Goal: Transaction & Acquisition: Obtain resource

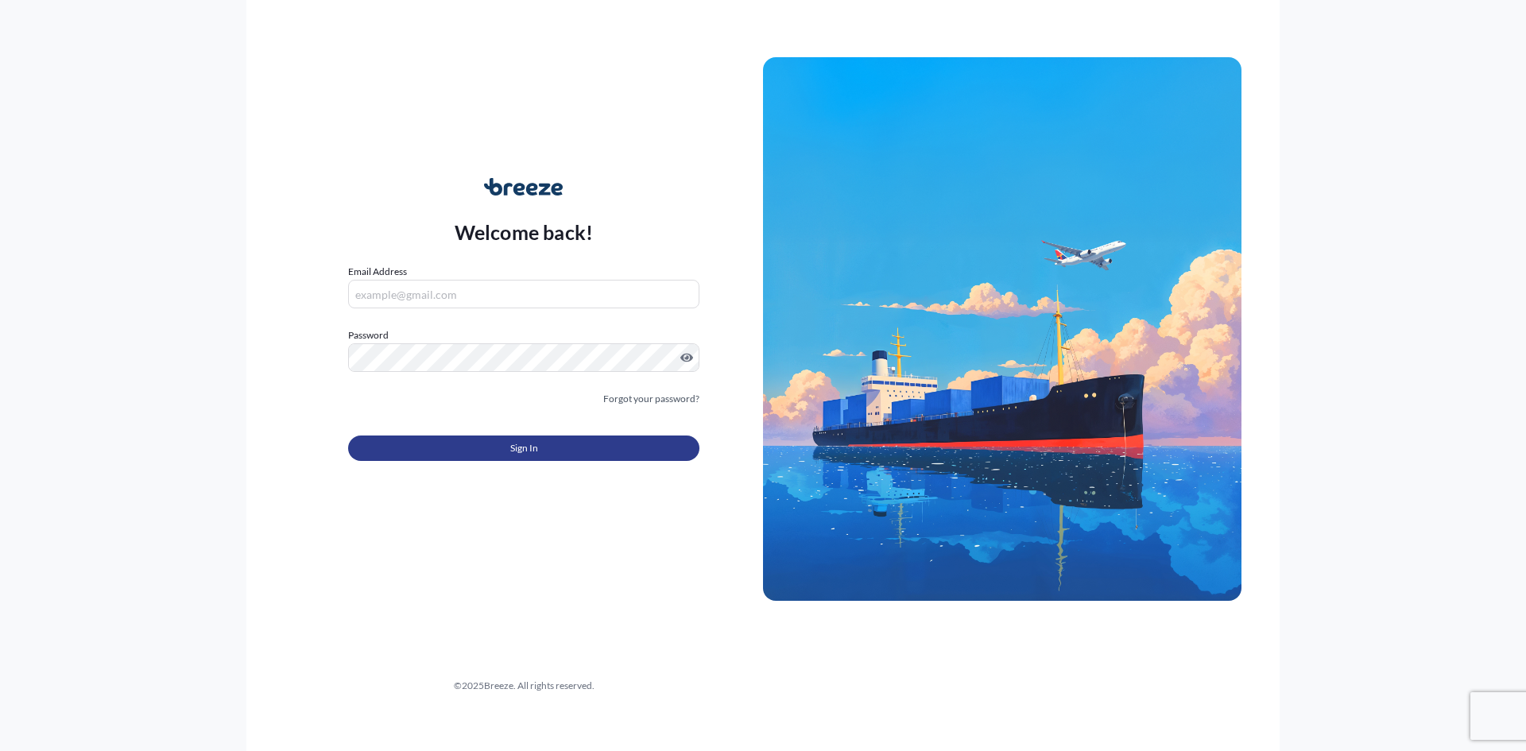
type input "[PERSON_NAME][EMAIL_ADDRESS][PERSON_NAME][DOMAIN_NAME]"
click at [535, 442] on span "Sign In" at bounding box center [524, 448] width 28 height 16
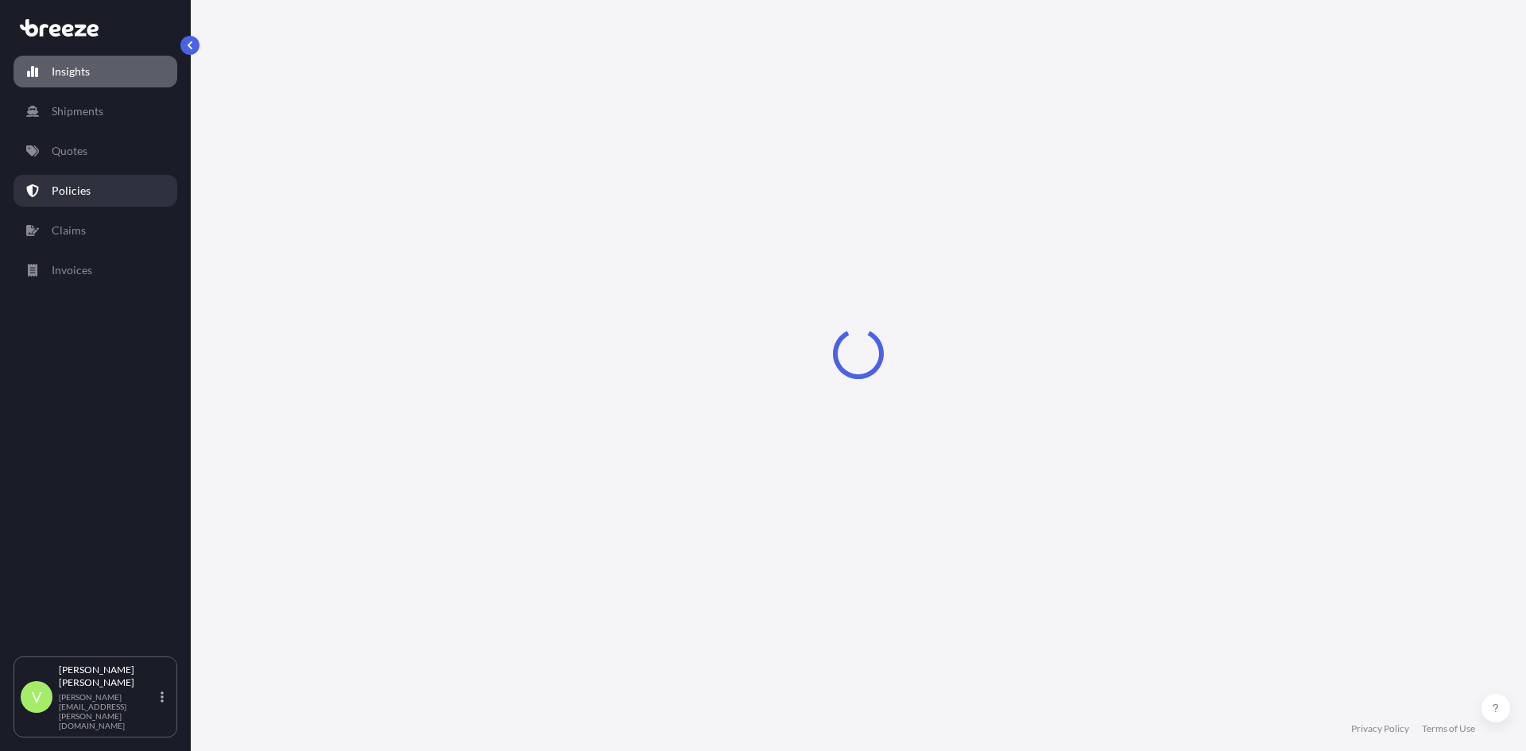
select select "2025"
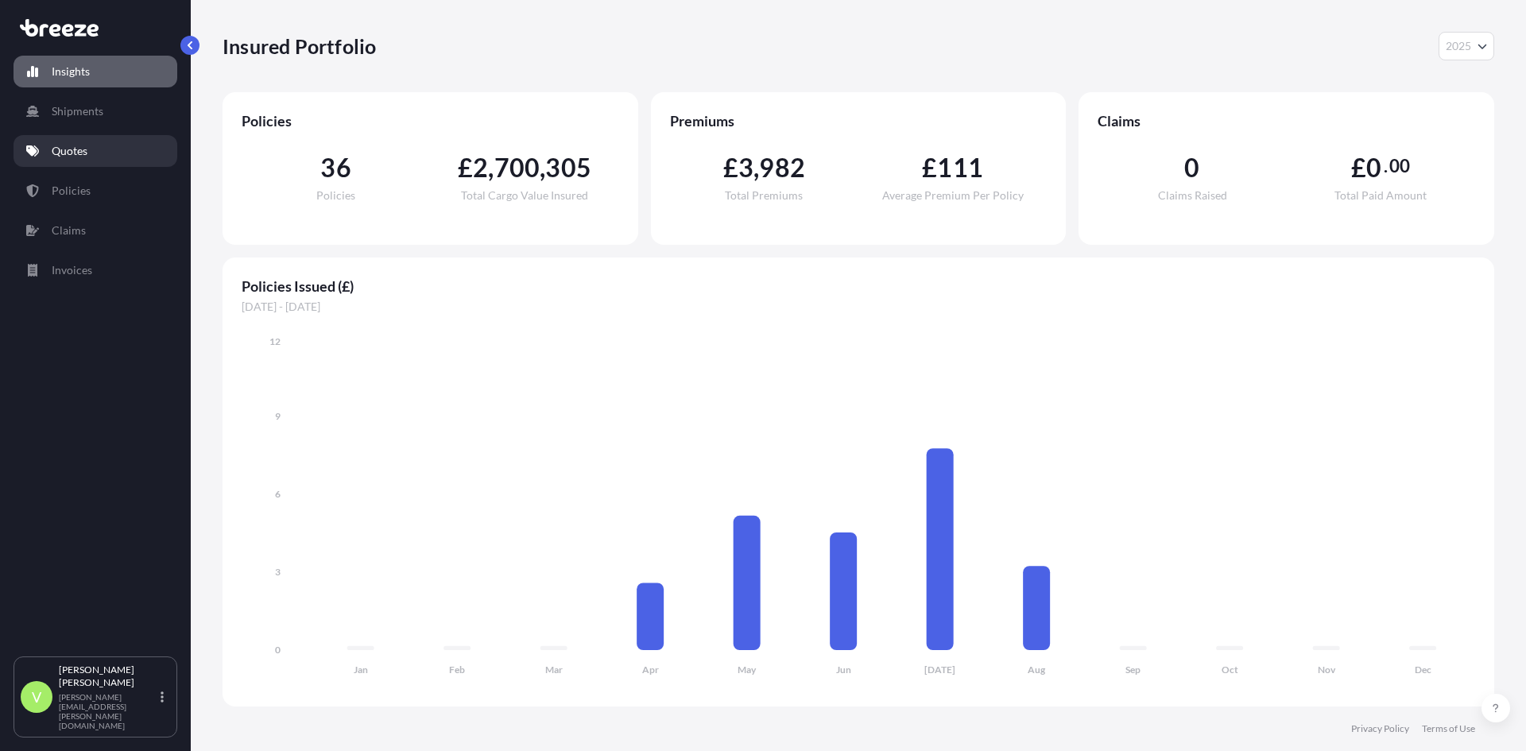
click at [78, 153] on p "Quotes" at bounding box center [70, 151] width 36 height 16
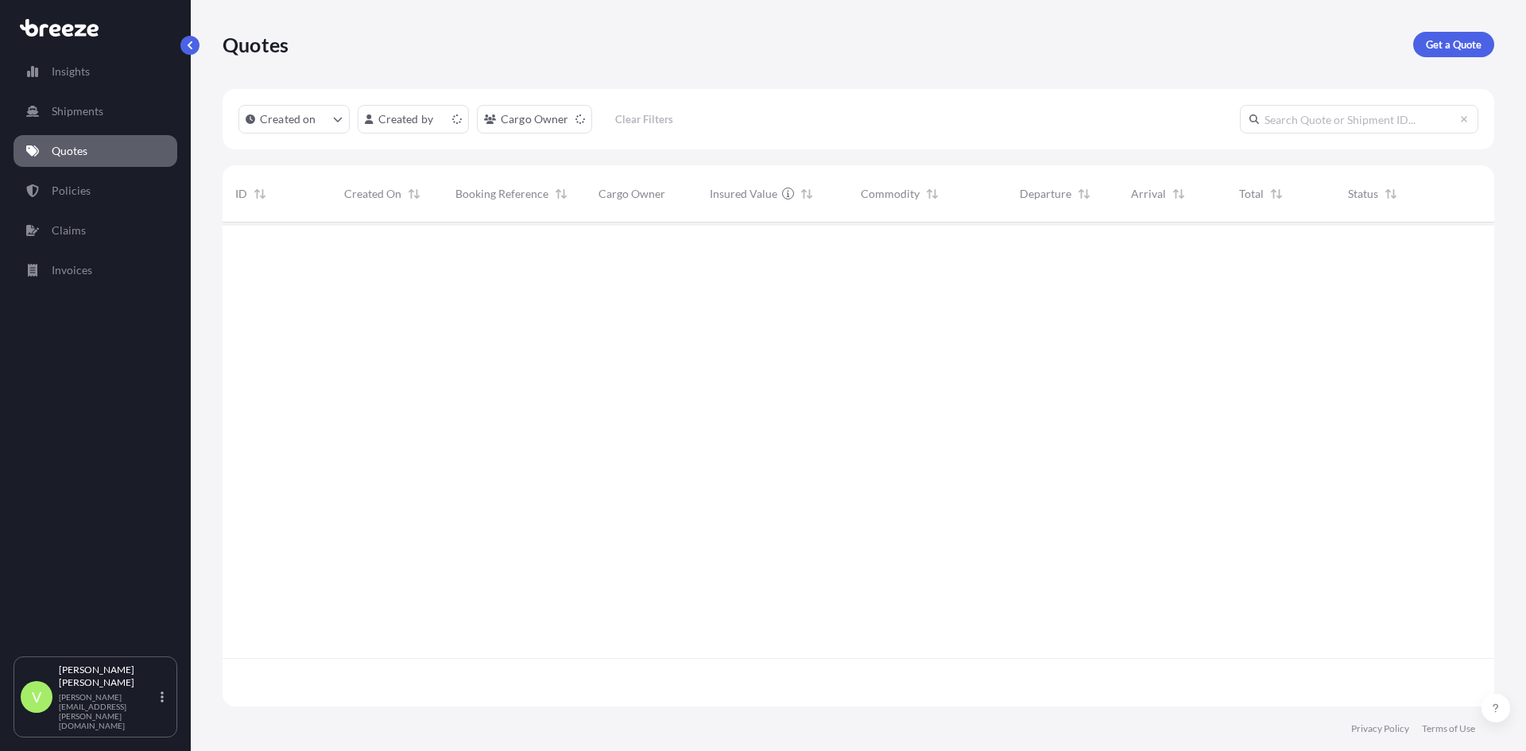
scroll to position [481, 1260]
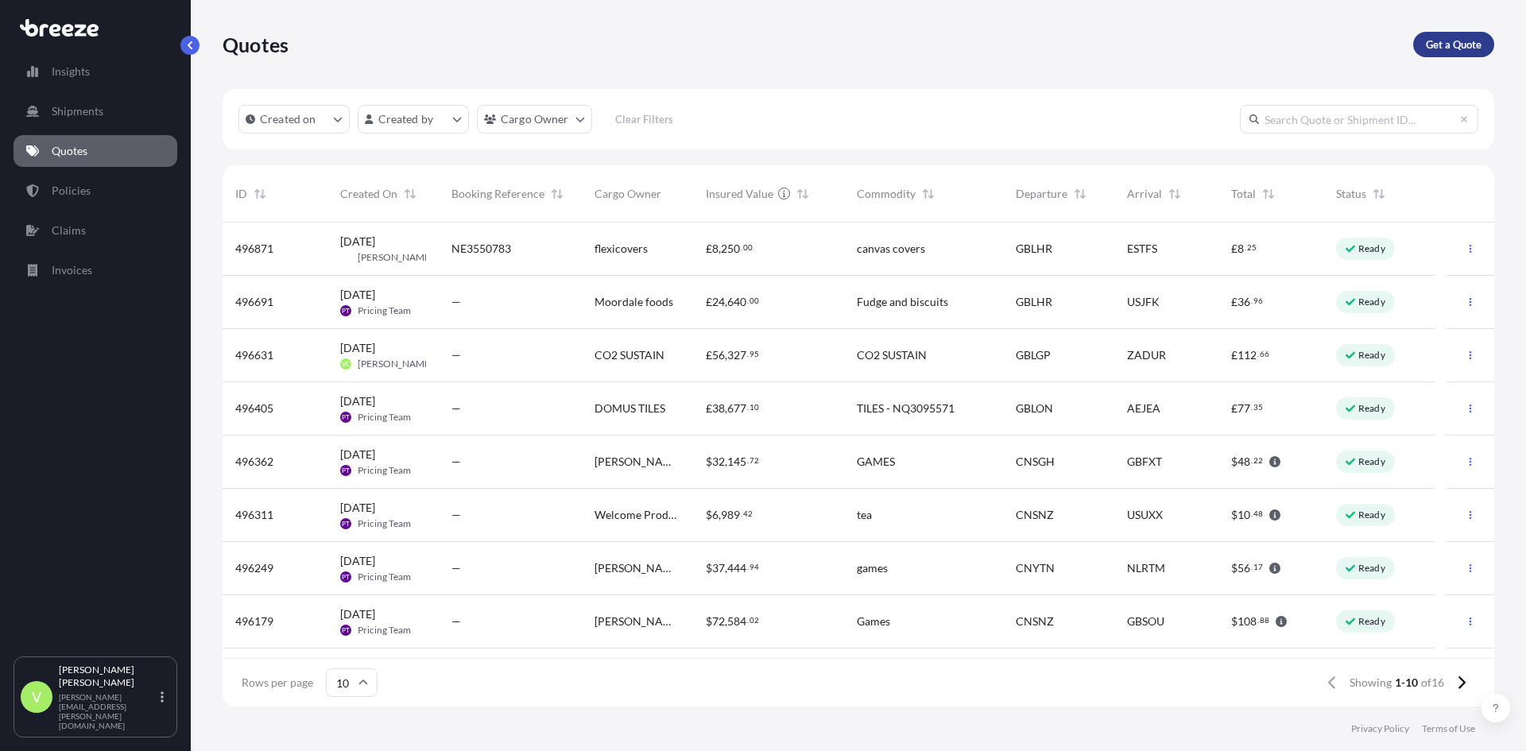
click at [1454, 41] on p "Get a Quote" at bounding box center [1454, 45] width 56 height 16
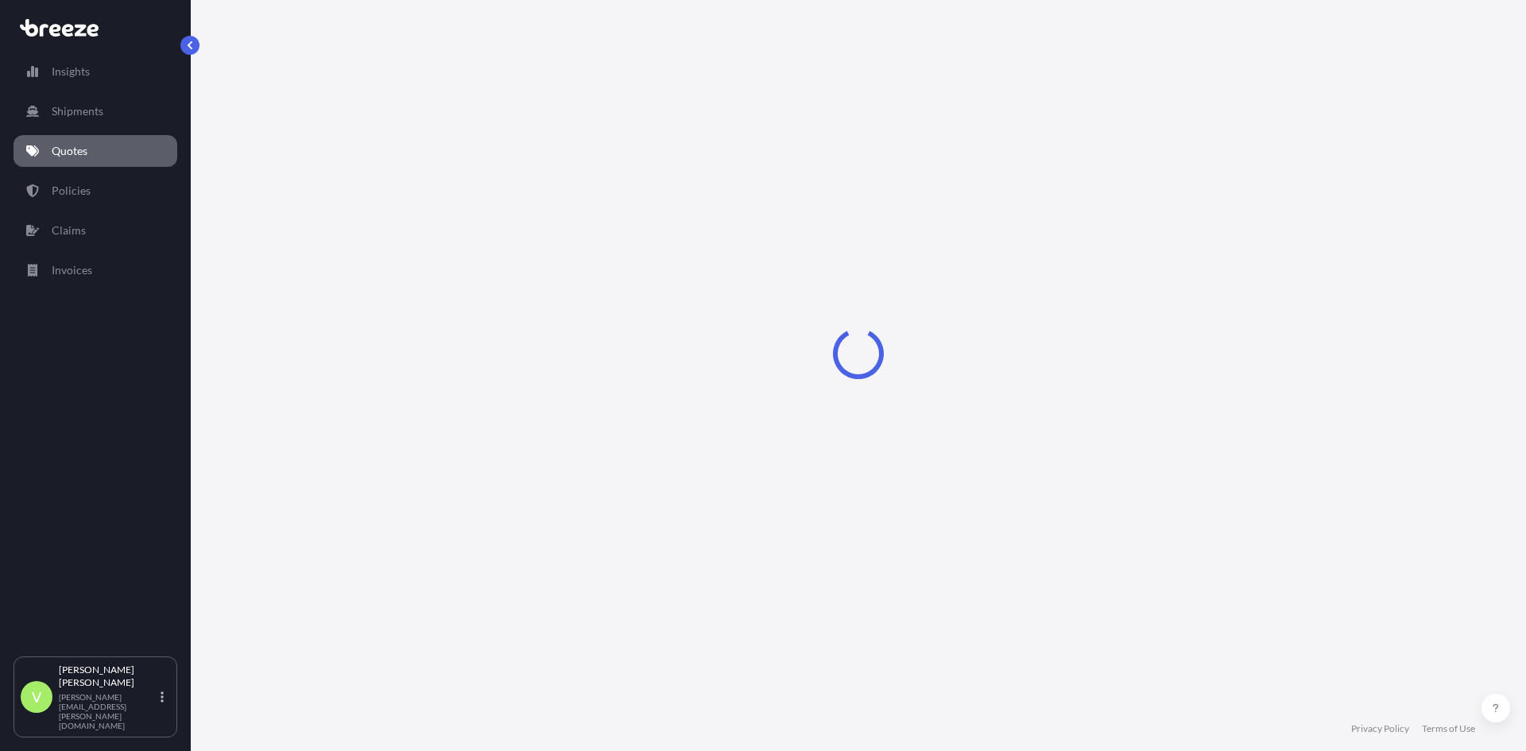
select select "Sea"
select select "1"
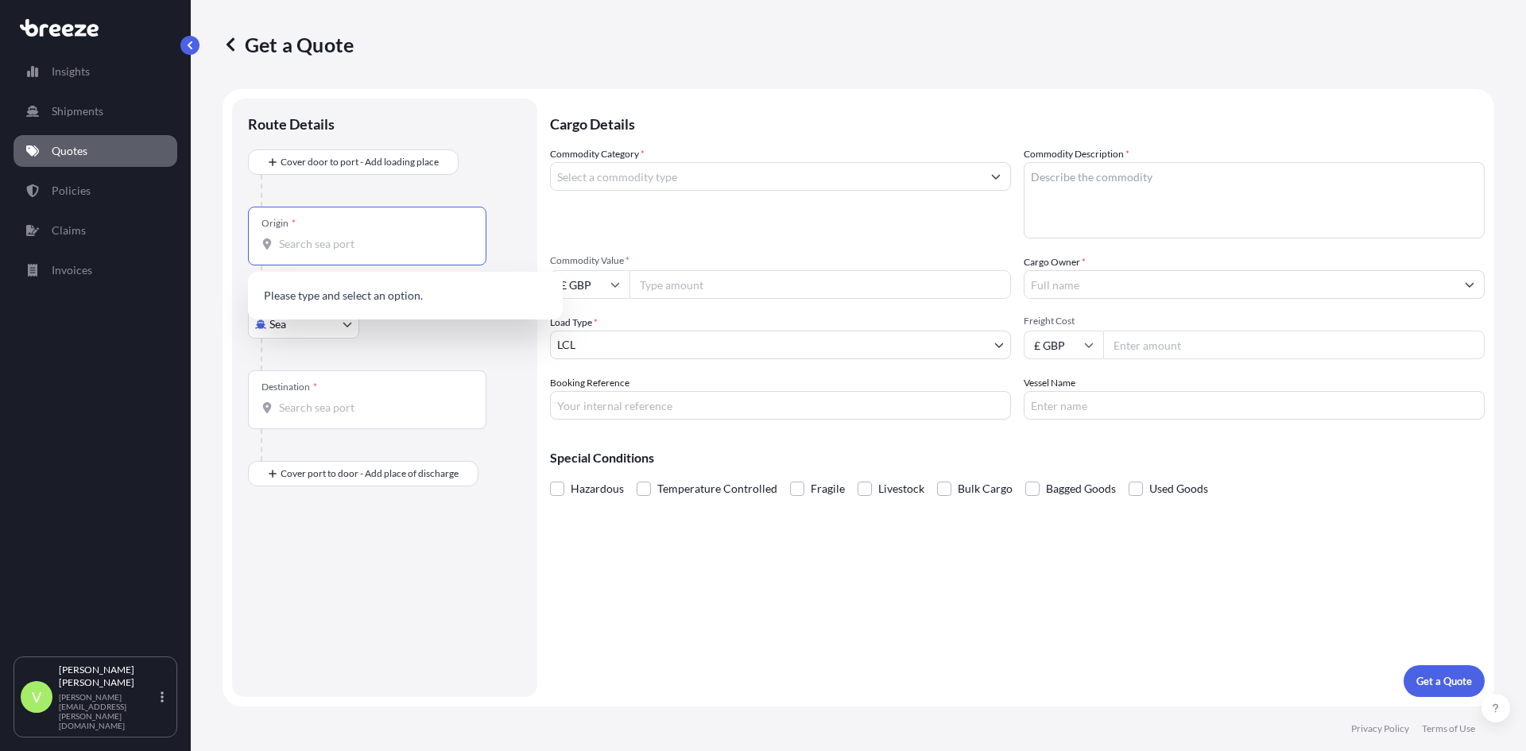
click at [375, 236] on input "Origin *" at bounding box center [373, 244] width 188 height 16
click at [385, 297] on span "GBBRF - Bradfo rd, United Kingdom" at bounding box center [405, 297] width 206 height 16
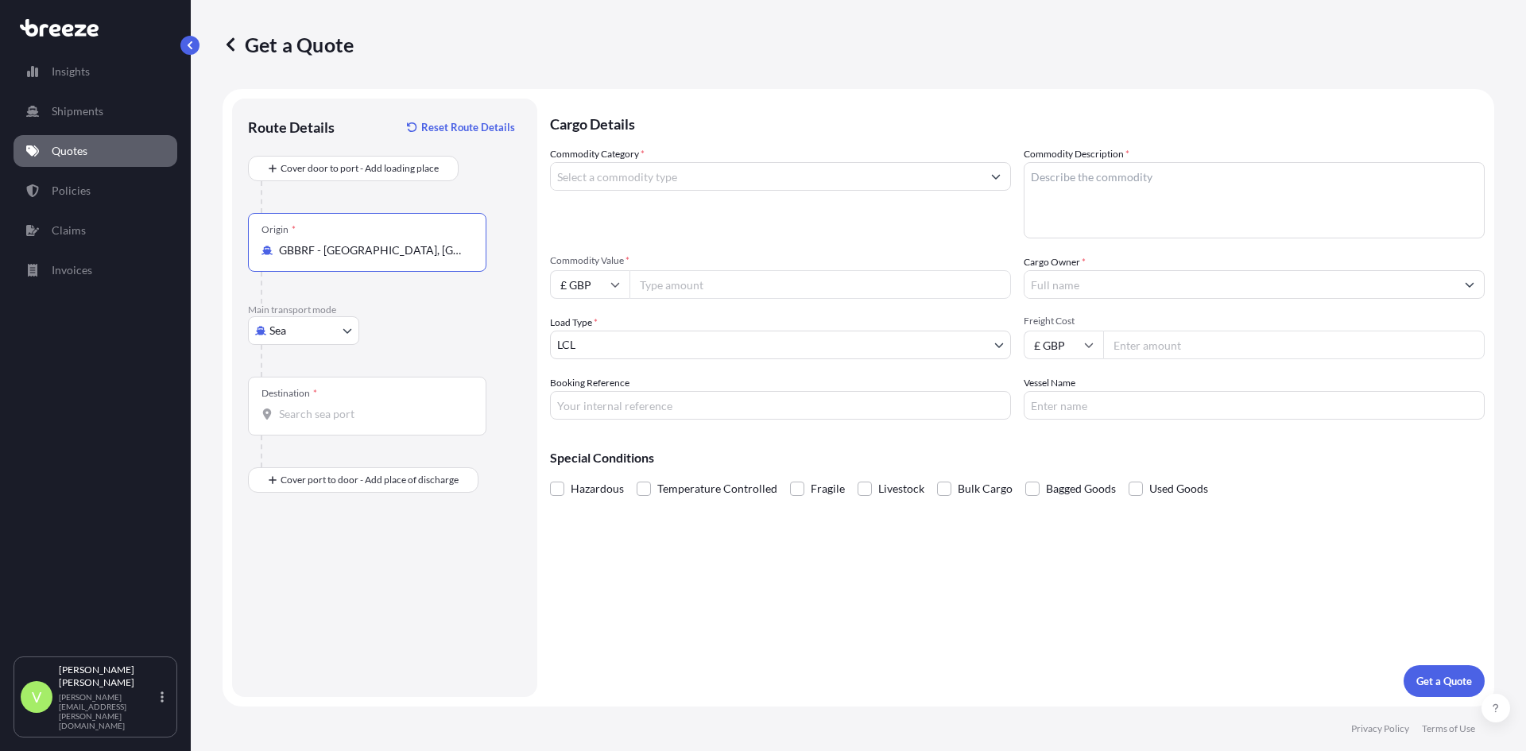
type input "GBBRF - Bradford, United Kingdom"
click at [349, 412] on input "Destination *" at bounding box center [373, 414] width 188 height 16
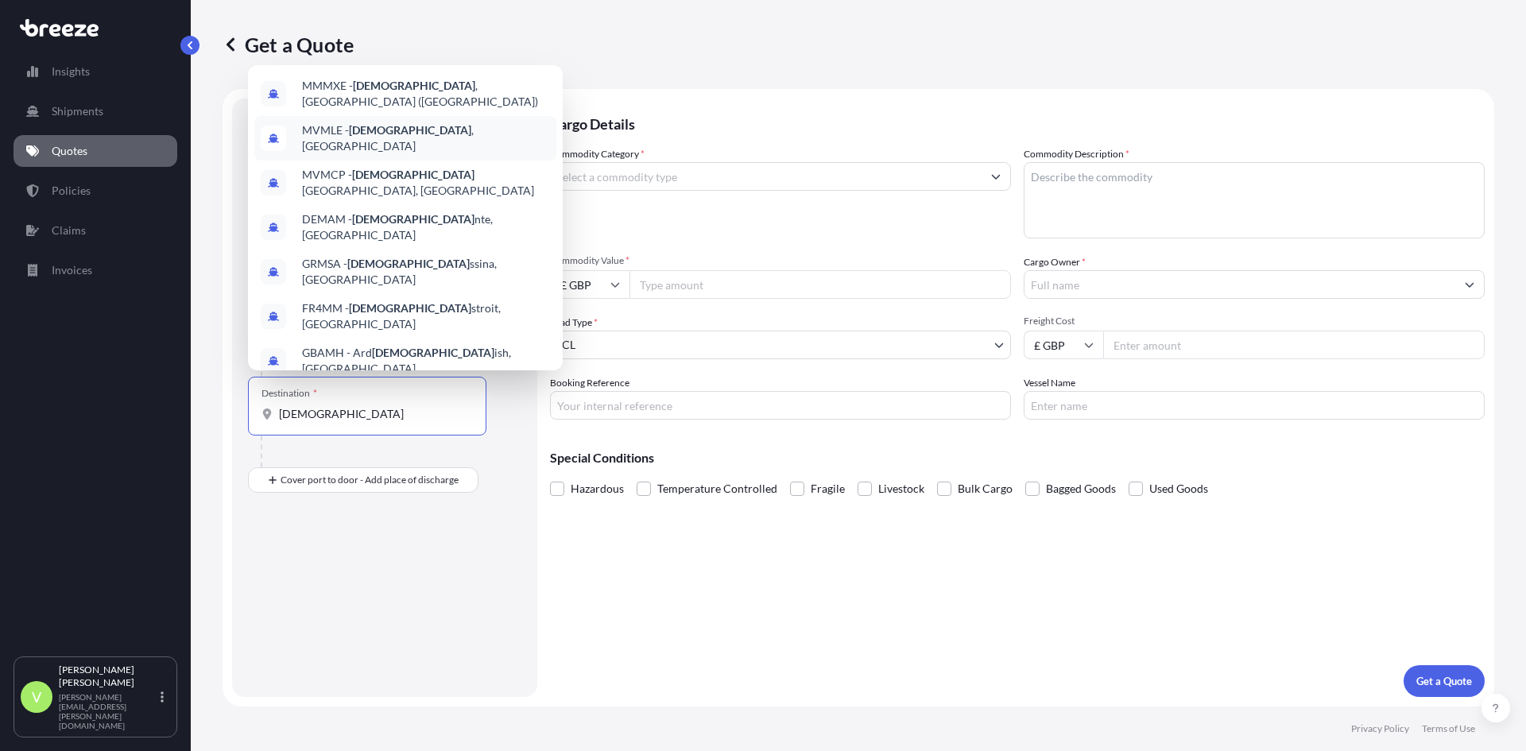
click at [394, 125] on span "MVMLE - Male , Maldives" at bounding box center [426, 138] width 248 height 32
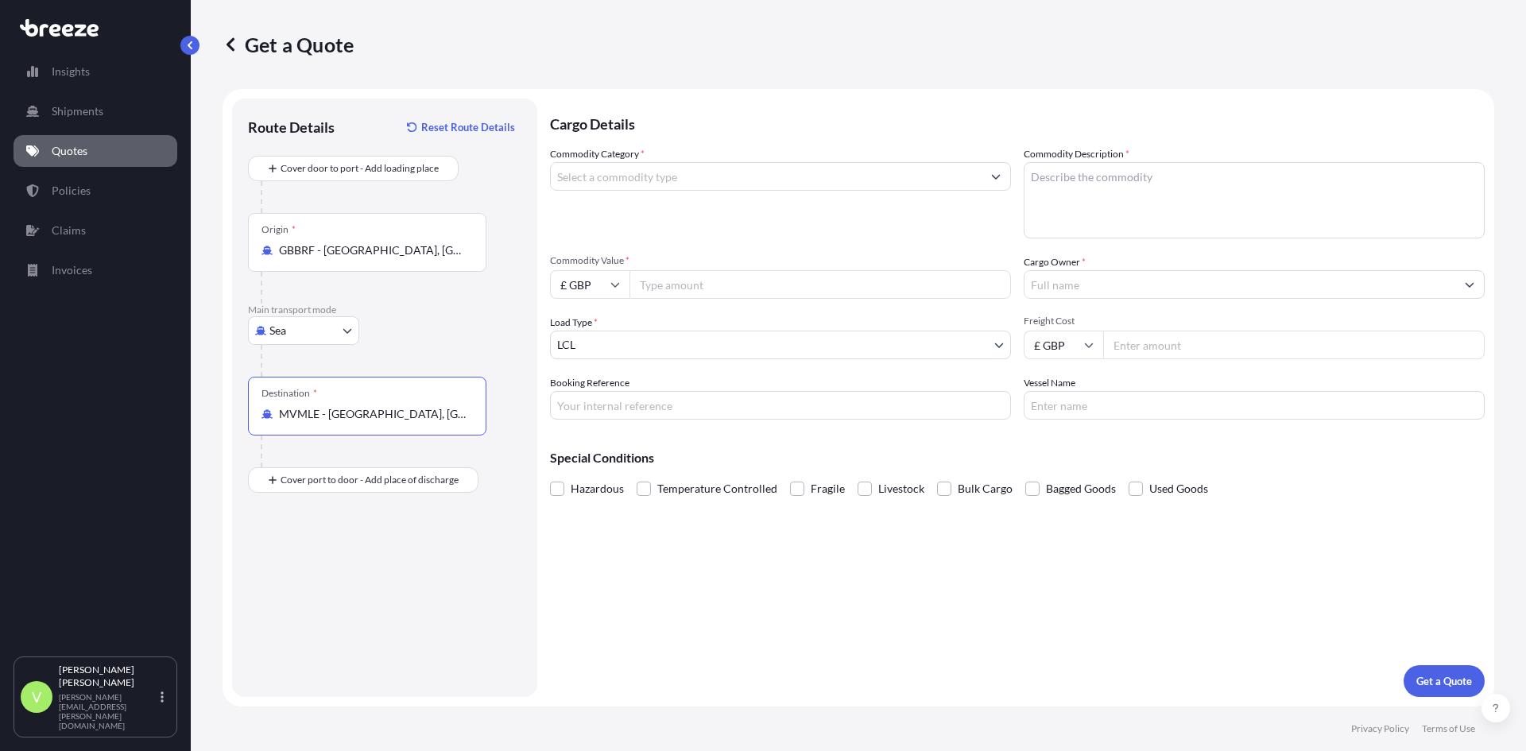
type input "MVMLE - Male, Maldives"
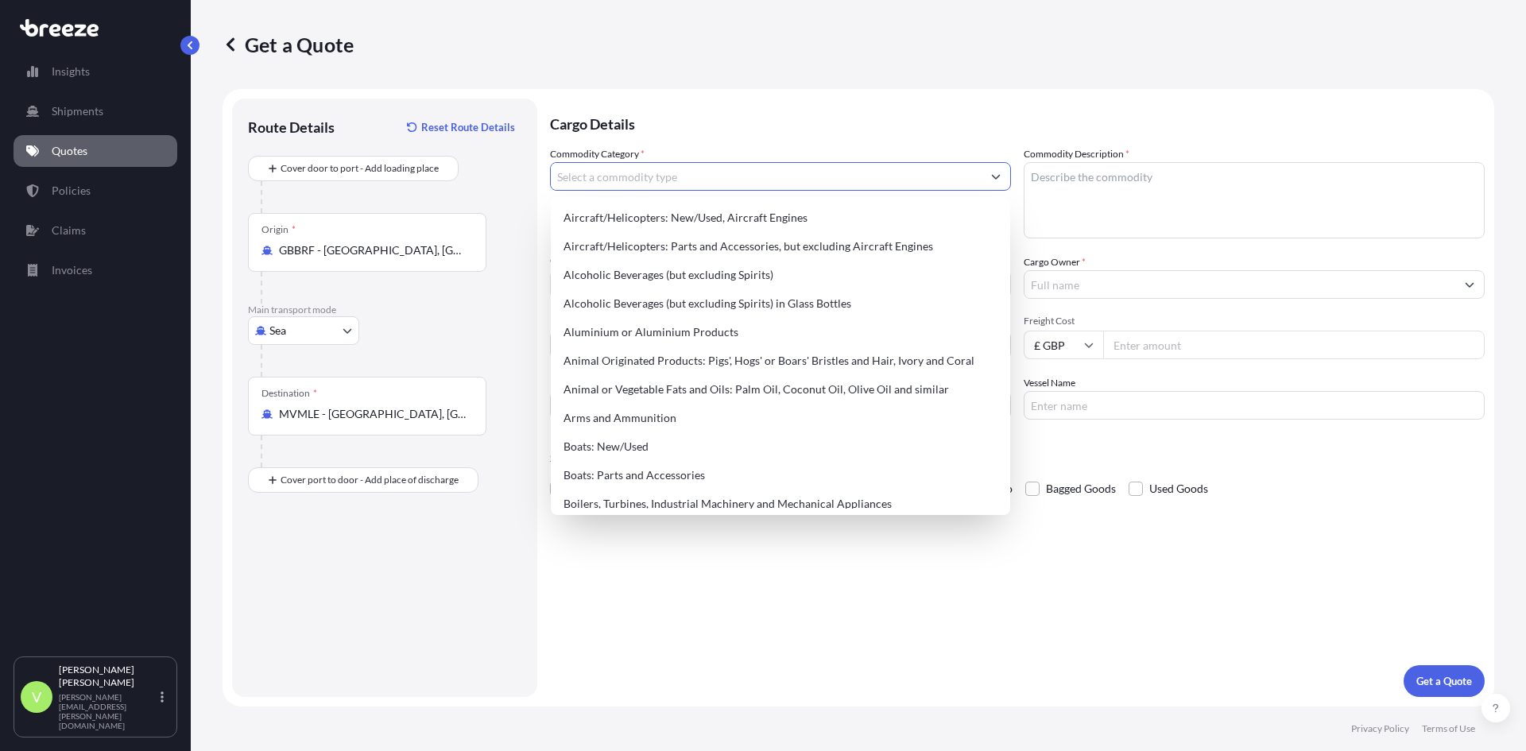
click at [618, 180] on input "Commodity Category *" at bounding box center [766, 176] width 431 height 29
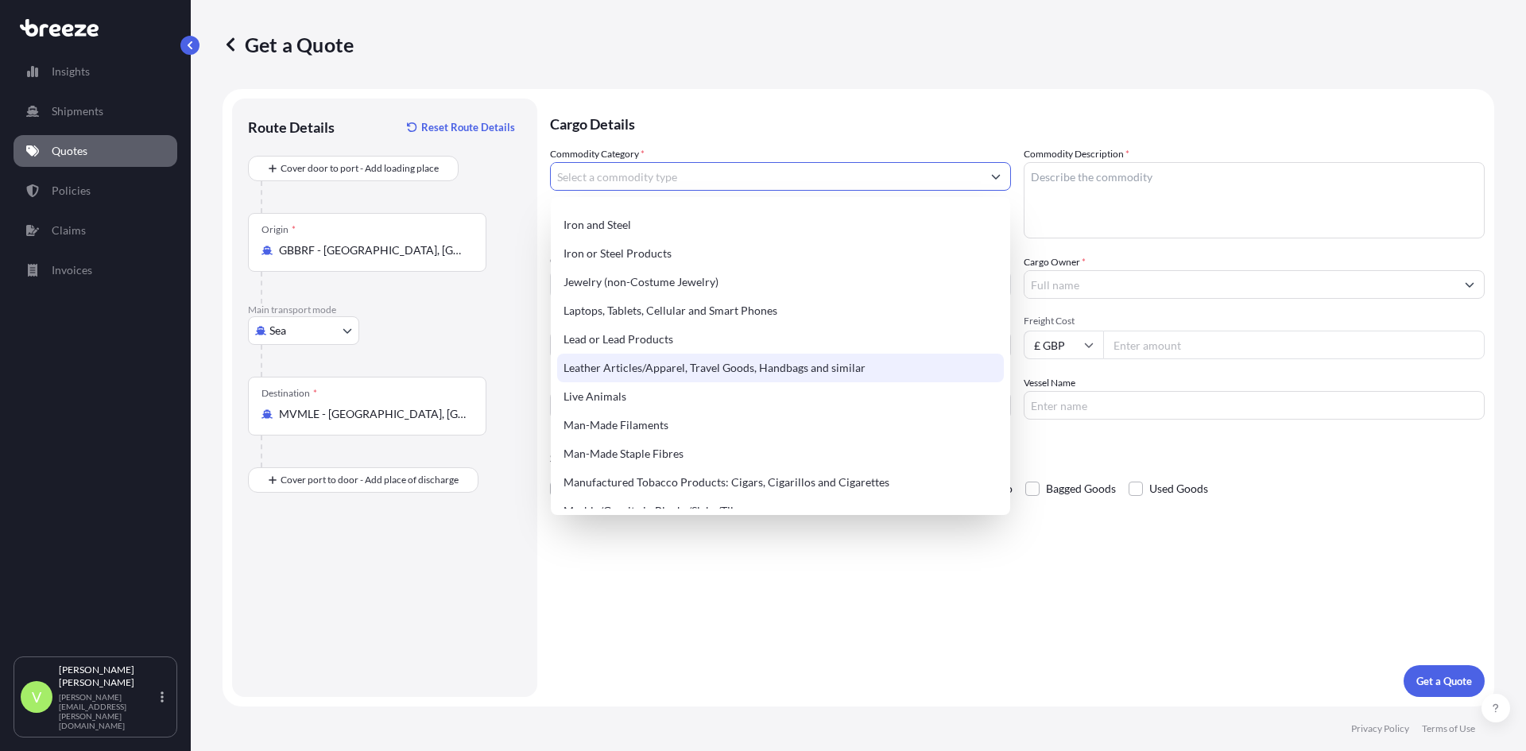
scroll to position [1713, 0]
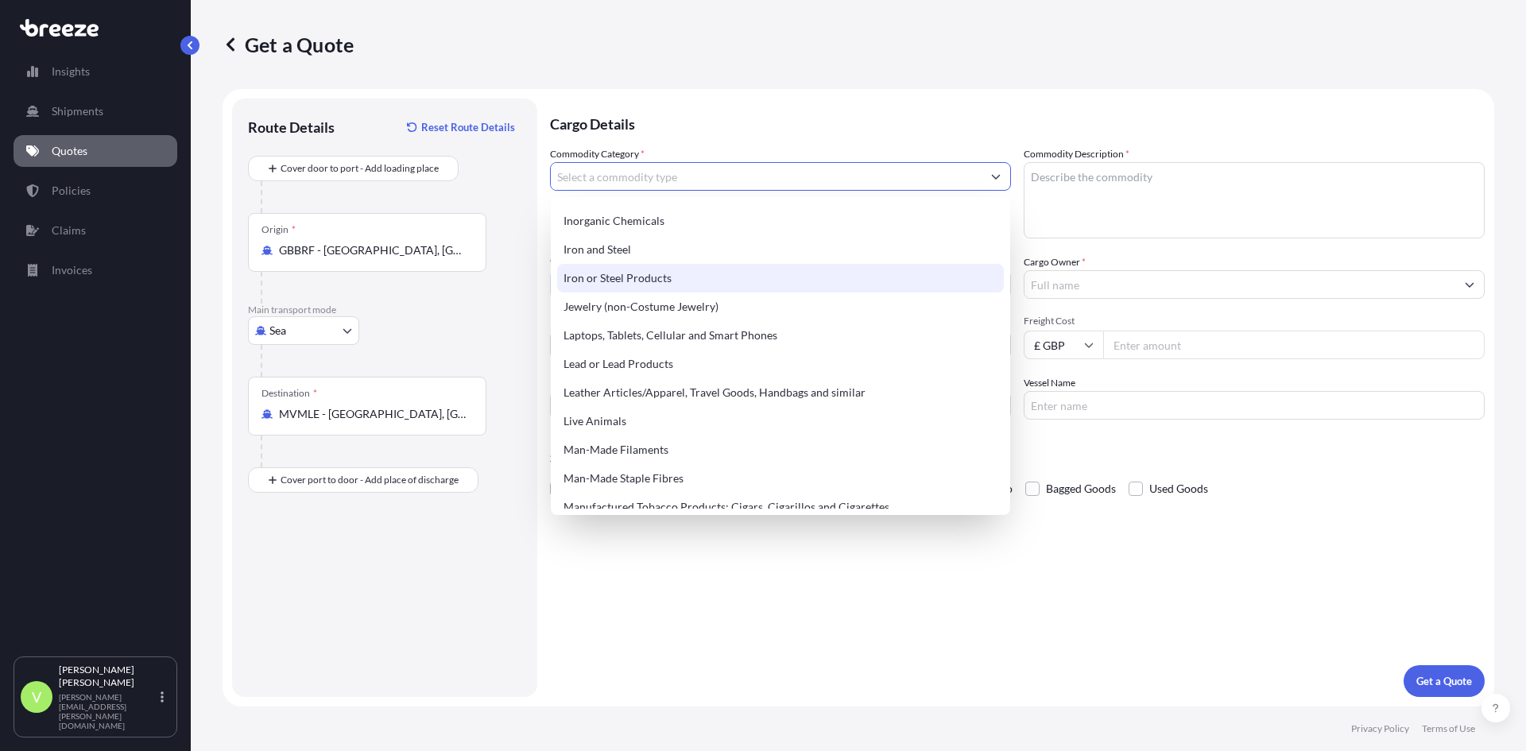
click at [625, 273] on div "Iron or Steel Products" at bounding box center [780, 278] width 447 height 29
type input "Iron or Steel Products"
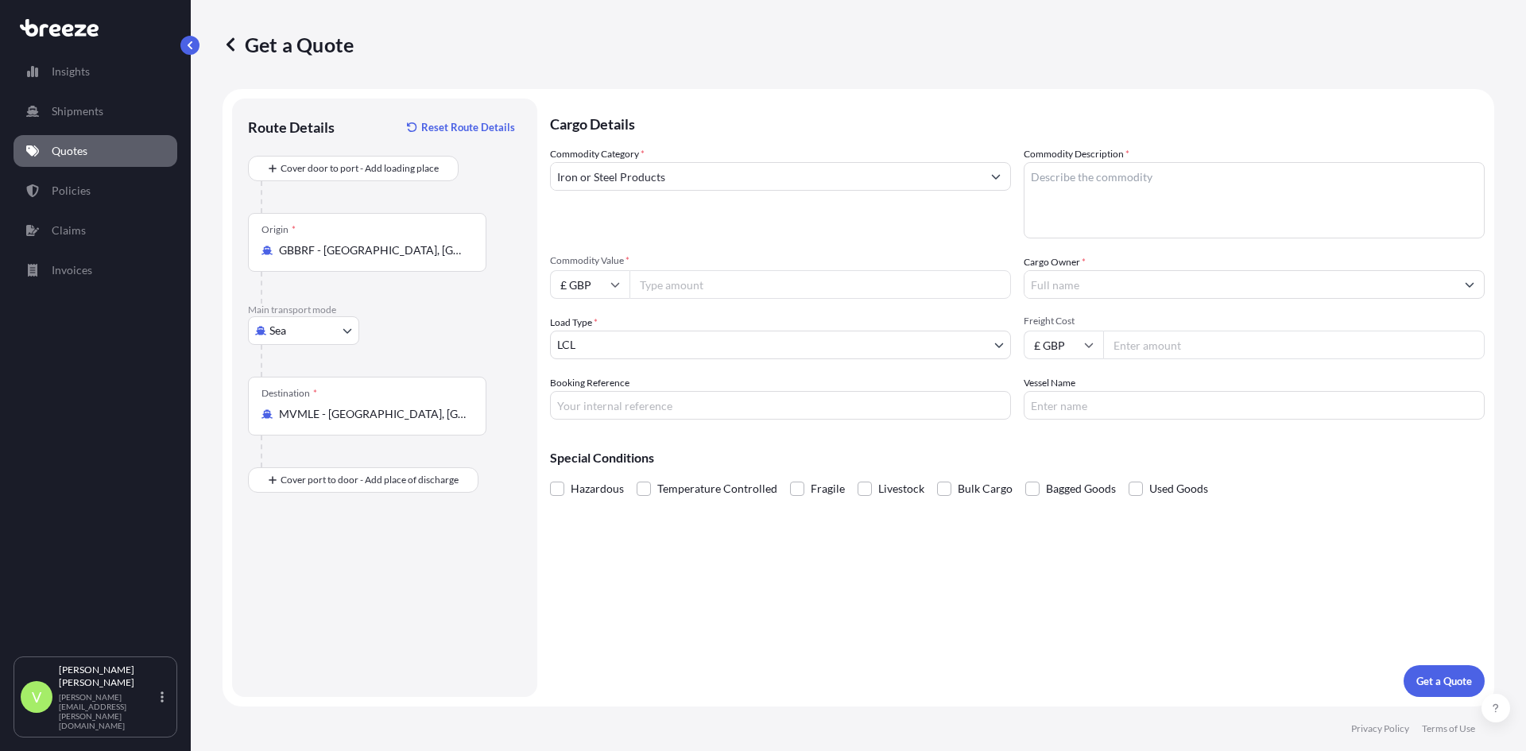
click at [666, 289] on input "Commodity Value *" at bounding box center [819, 284] width 381 height 29
type input "7"
type input "34150"
click at [1436, 673] on p "Get a Quote" at bounding box center [1444, 681] width 56 height 16
click at [1110, 199] on textarea "Commodity Description *" at bounding box center [1254, 200] width 461 height 76
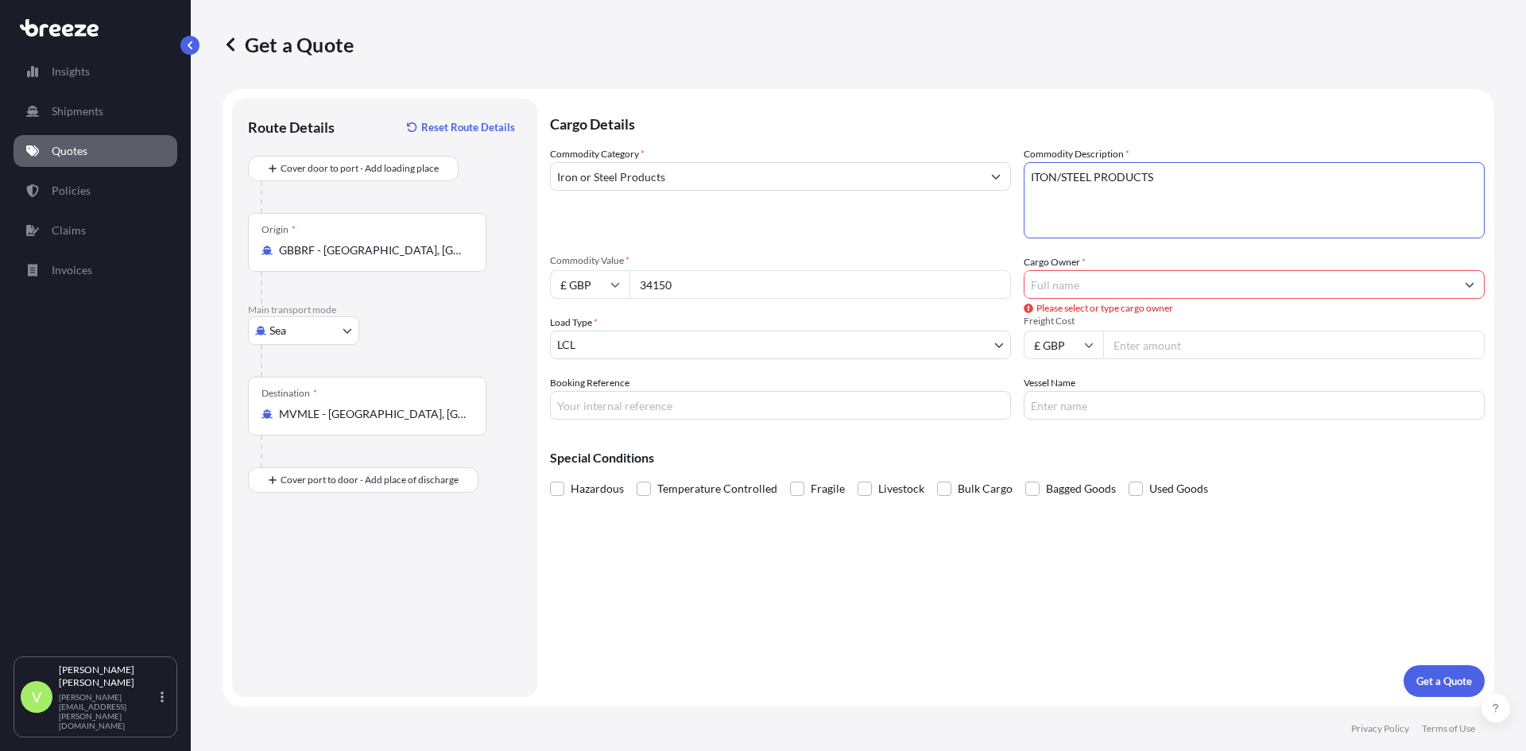
click at [1041, 180] on textarea "ITON/STEEL PRODUCTS" at bounding box center [1254, 200] width 461 height 76
type textarea "IRON/STEEL PRODUCTS"
click at [1066, 279] on input "Cargo Owner *" at bounding box center [1239, 284] width 431 height 29
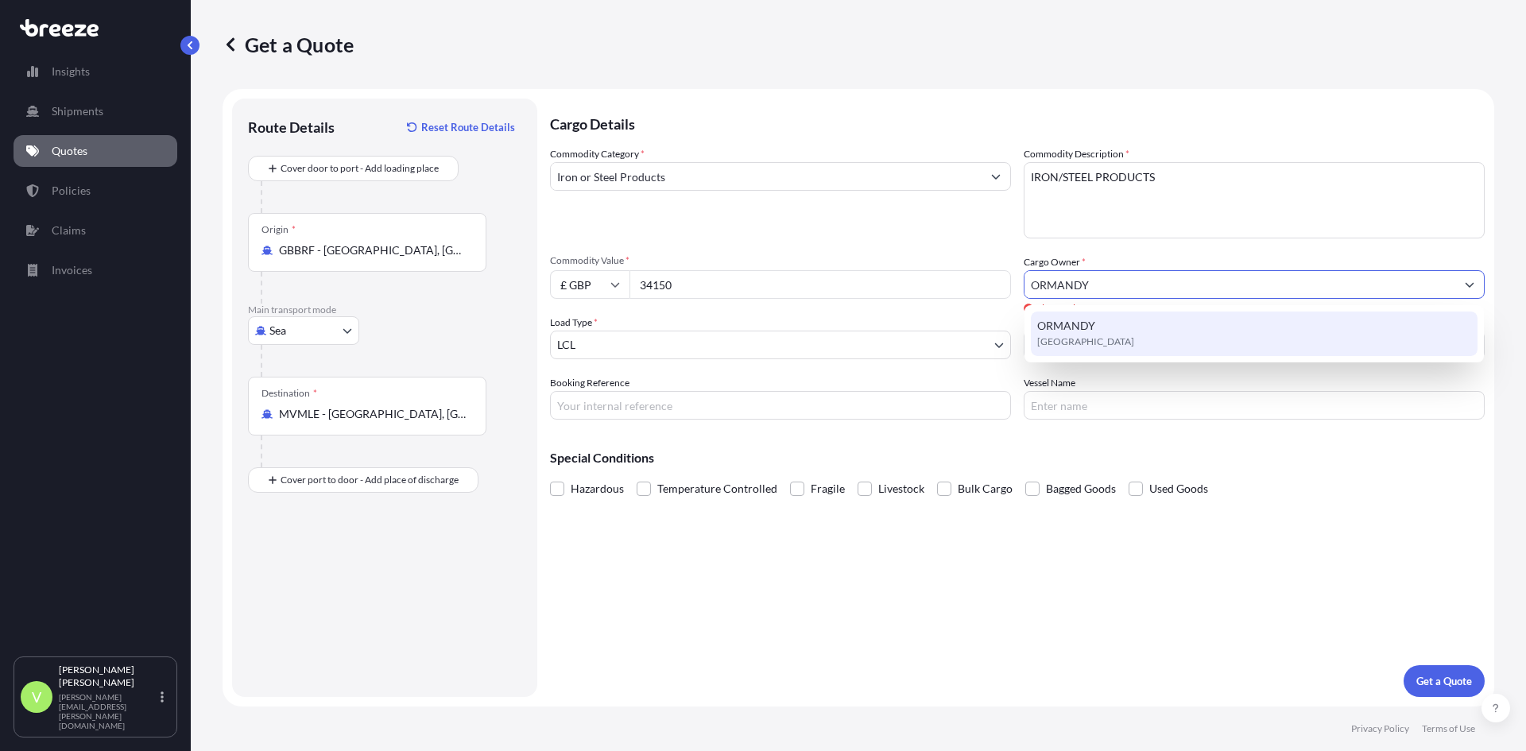
click at [1082, 326] on span "ORMANDY" at bounding box center [1066, 326] width 58 height 16
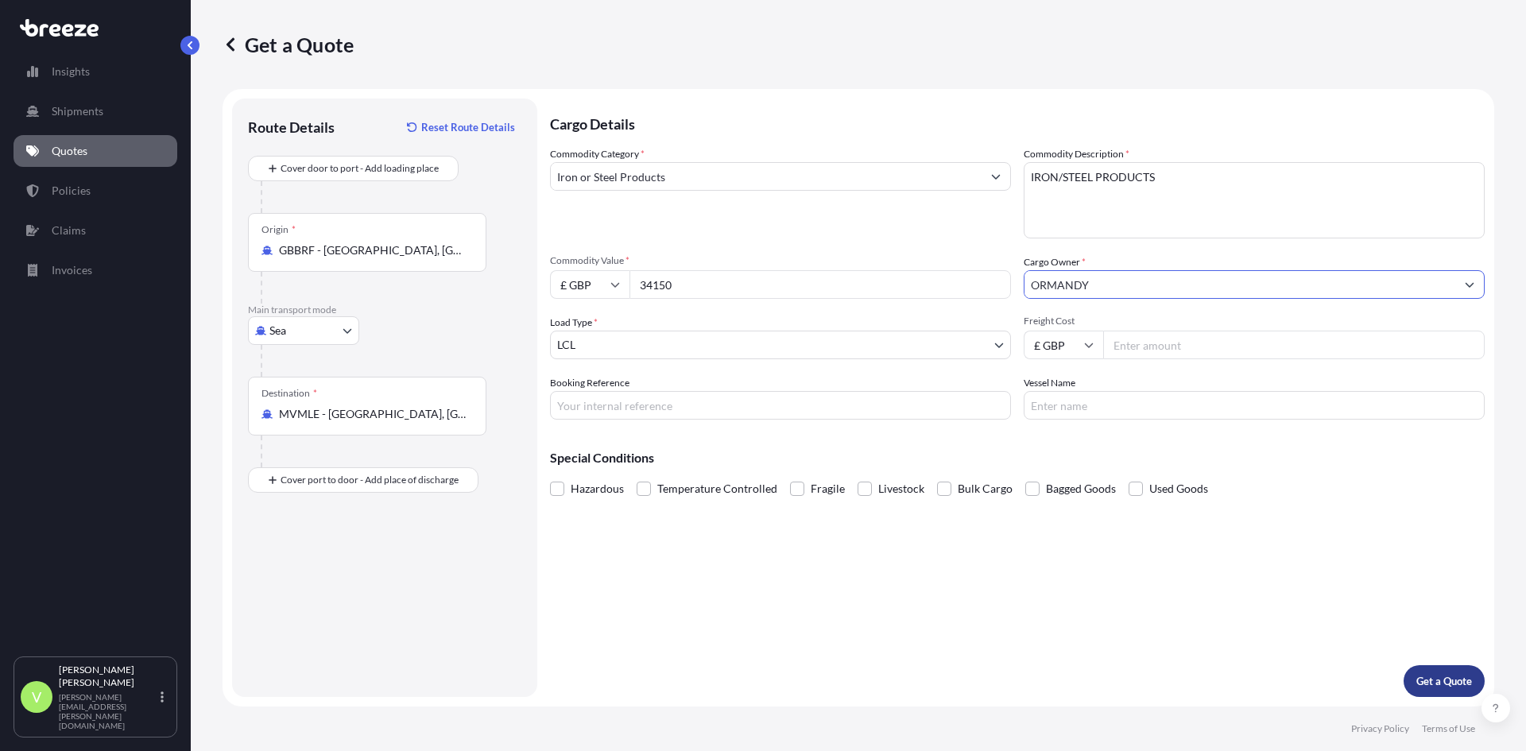
type input "ORMANDY"
click at [1448, 674] on p "Get a Quote" at bounding box center [1444, 681] width 56 height 16
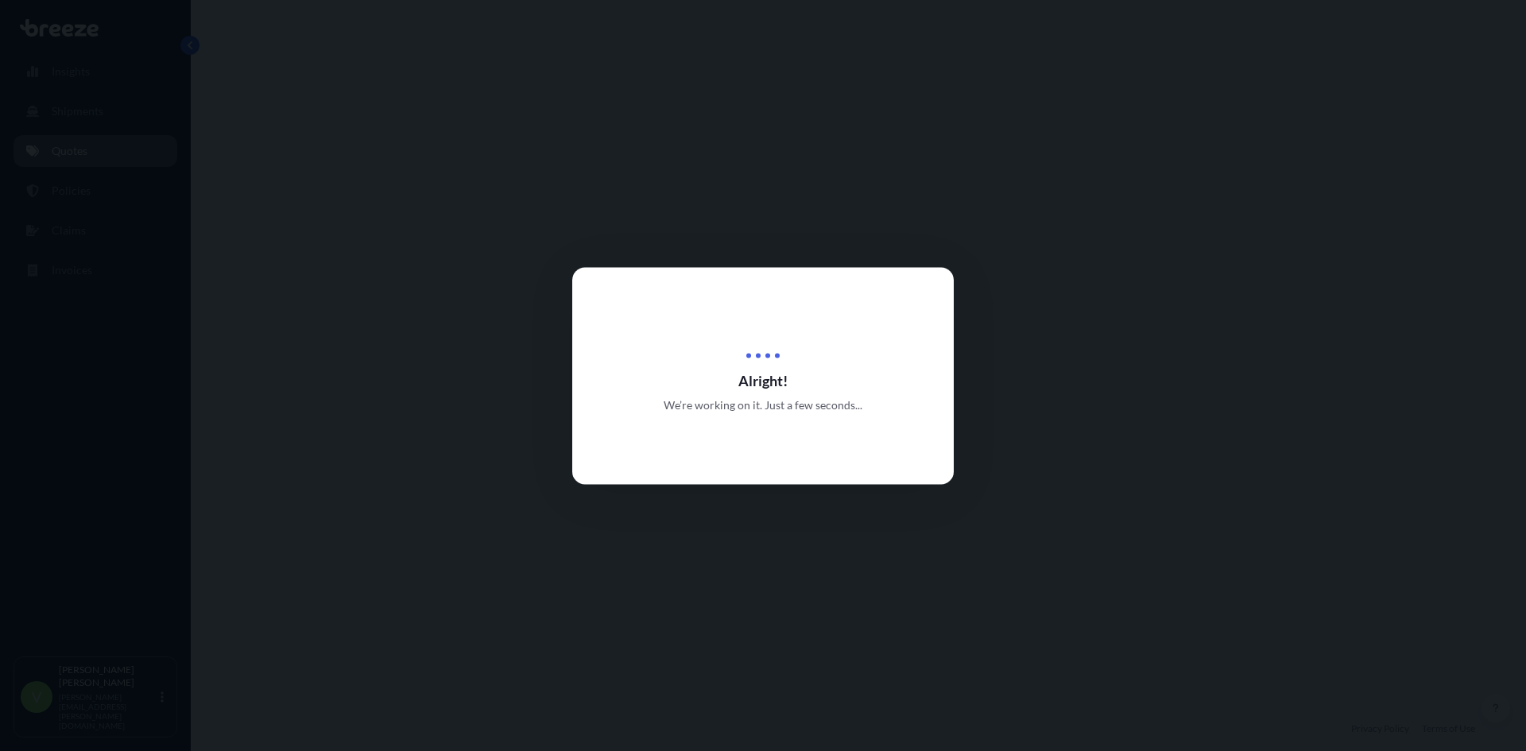
select select "Sea"
select select "1"
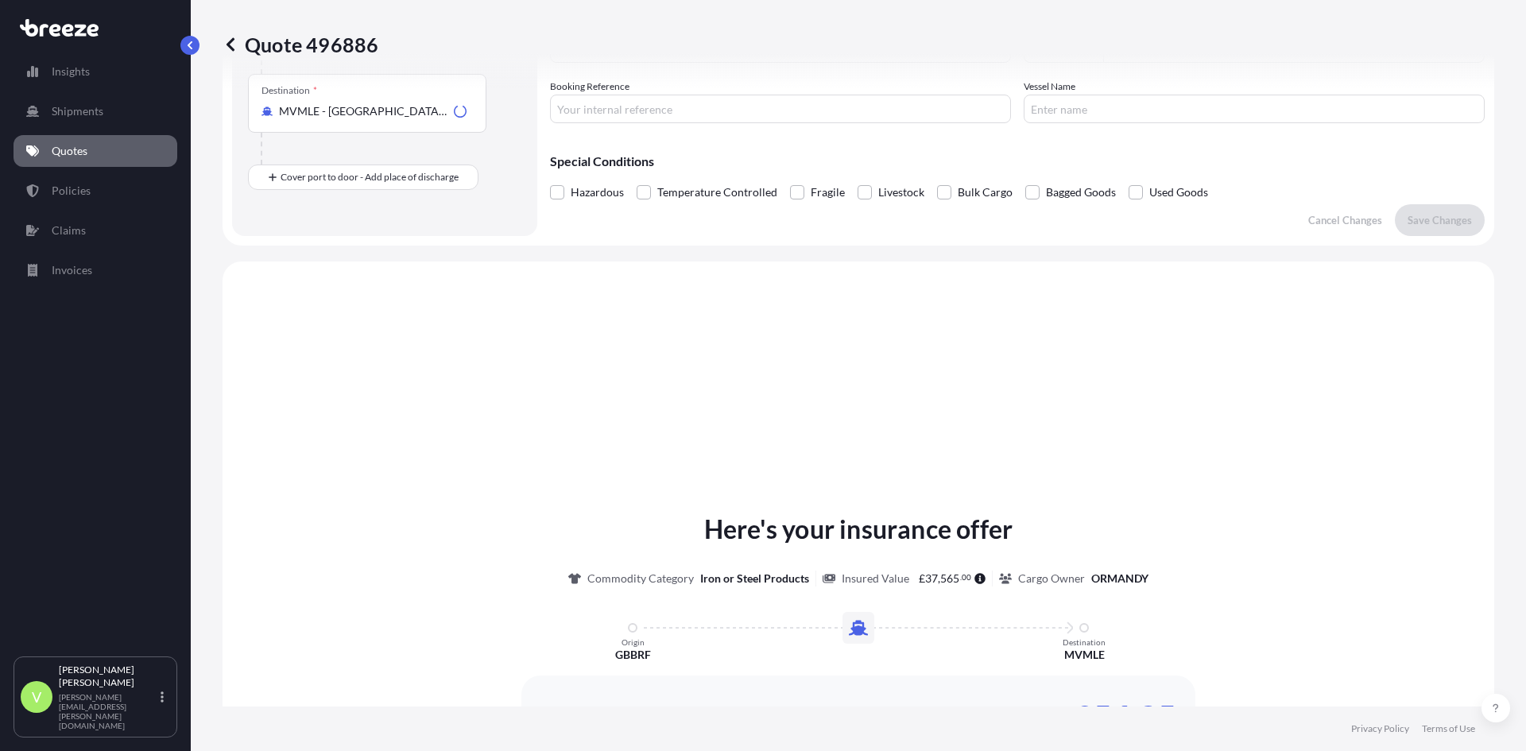
scroll to position [478, 0]
